Goal: Information Seeking & Learning: Learn about a topic

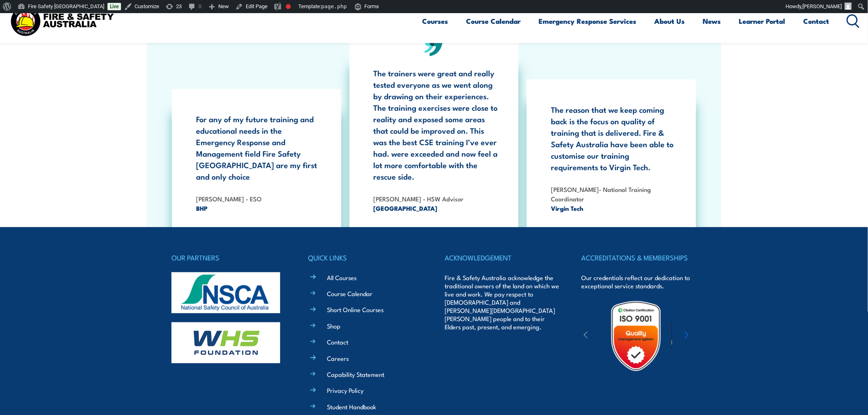
scroll to position [1523, 0]
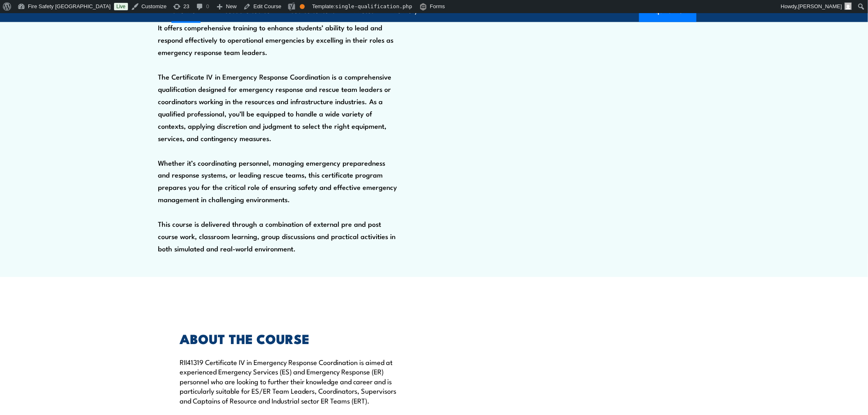
scroll to position [608, 0]
